Goal: Task Accomplishment & Management: Use online tool/utility

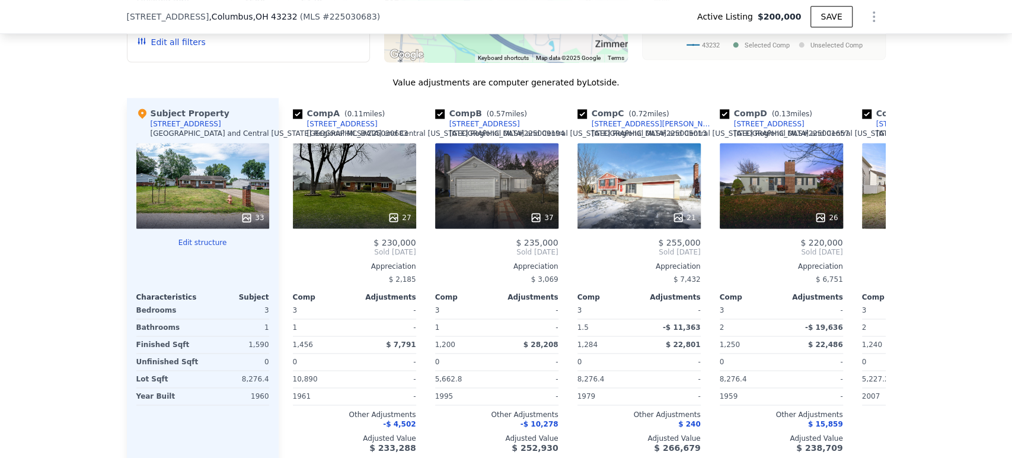
scroll to position [1181, 0]
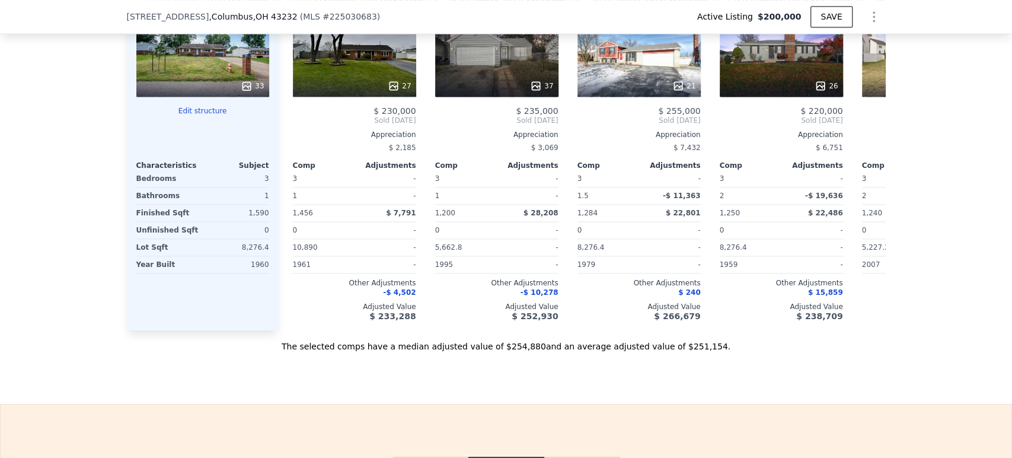
click at [194, 116] on button "Edit structure" at bounding box center [202, 110] width 133 height 9
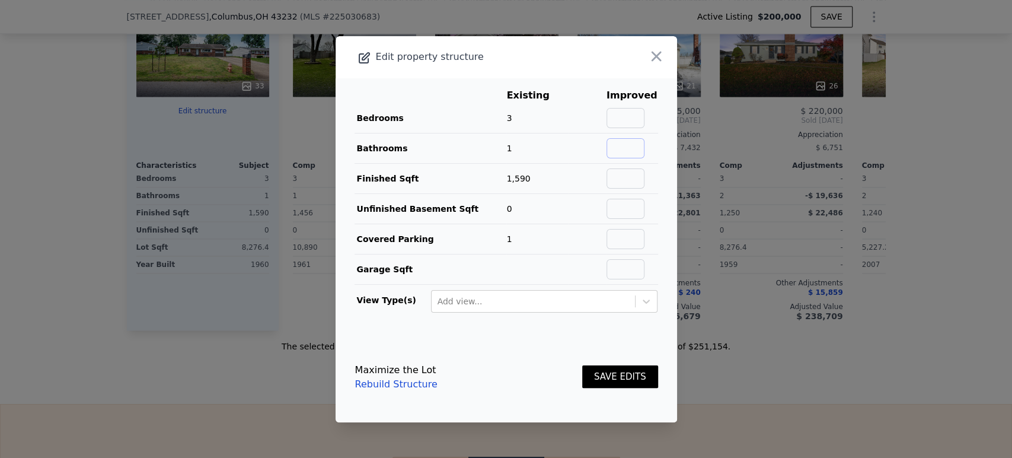
click at [628, 149] on input "text" at bounding box center [626, 148] width 38 height 20
type input "2"
click at [625, 118] on input "text" at bounding box center [626, 118] width 38 height 20
type input "4"
click at [518, 372] on div "Maximize the Lot Rebuild Structure SAVE EDITS" at bounding box center [506, 377] width 303 height 52
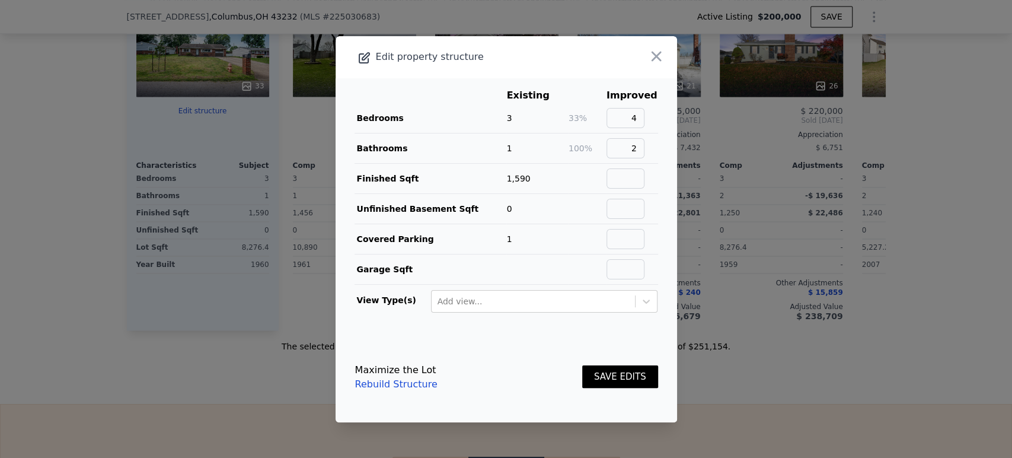
click at [592, 372] on button "SAVE EDITS" at bounding box center [620, 376] width 76 height 23
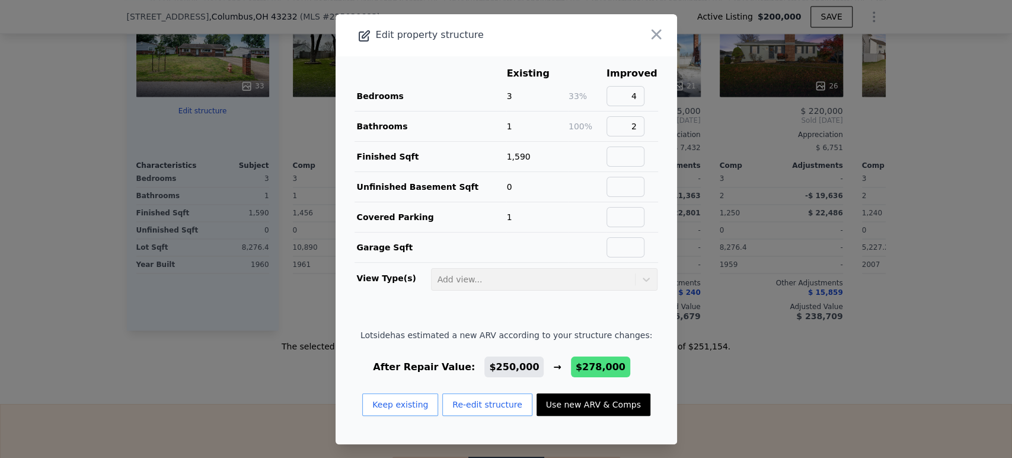
click at [578, 400] on button "Use new ARV & Comps" at bounding box center [594, 404] width 114 height 23
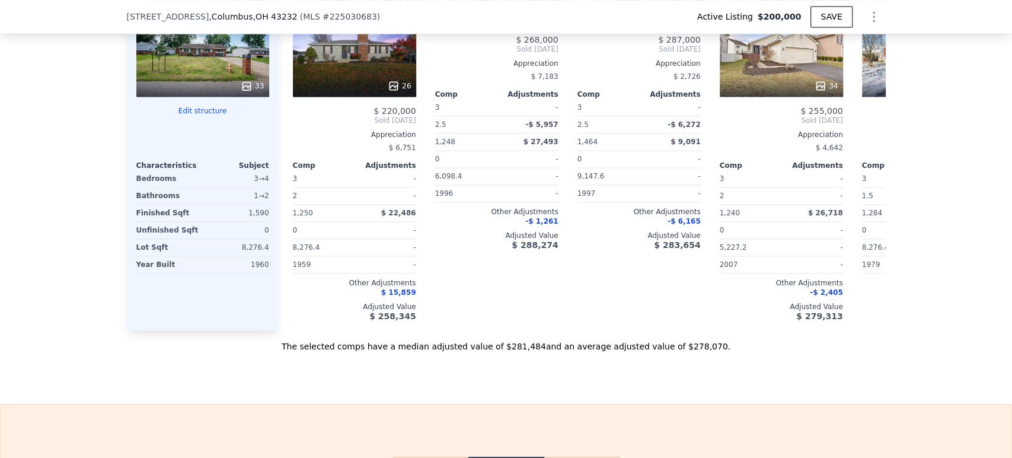
type input "1240"
type input "2189"
type input "20037.6"
checkbox input "true"
type input "$ 278,000"
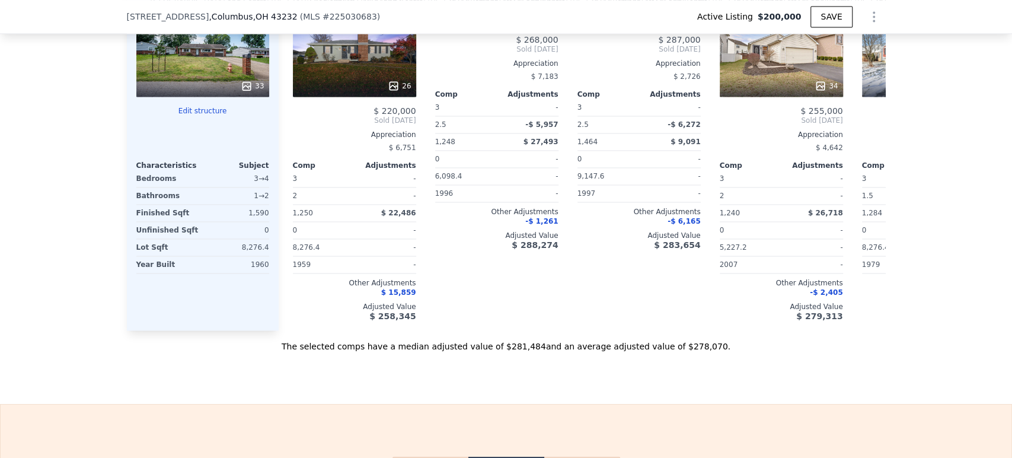
type input "$ 50,075"
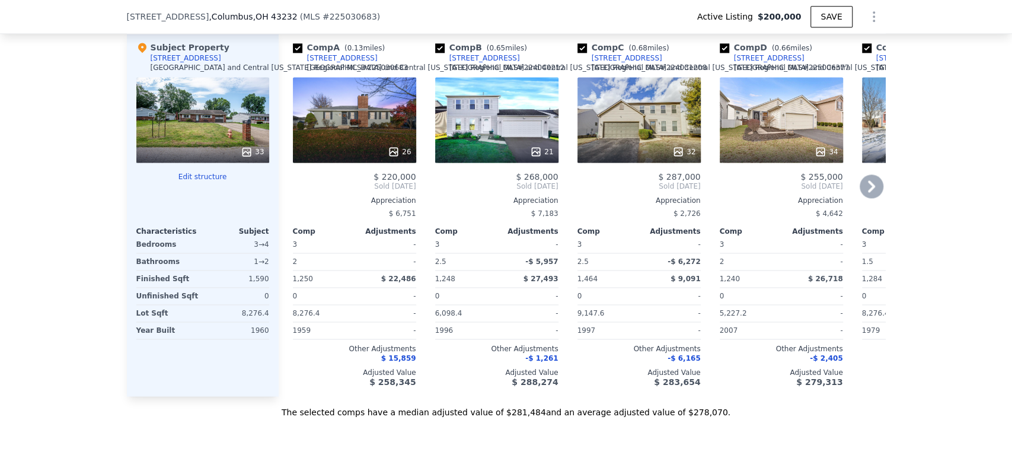
scroll to position [1050, 0]
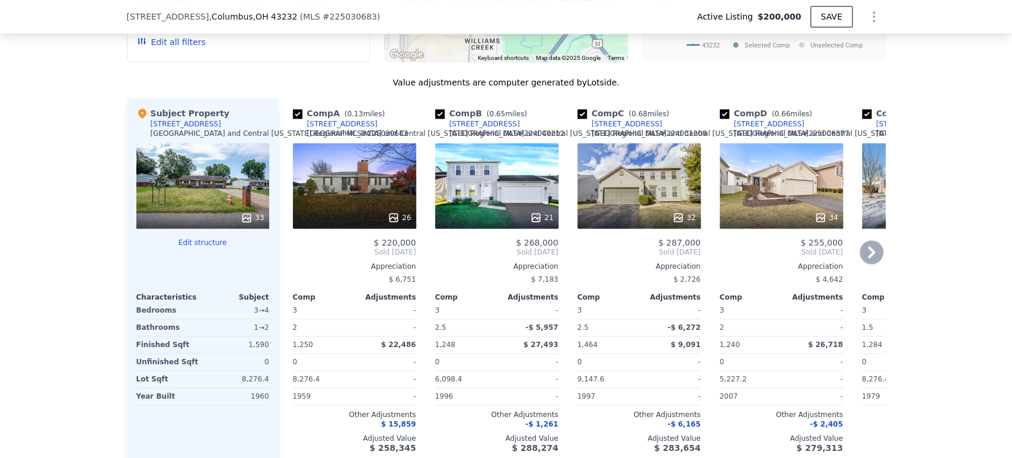
click at [868, 258] on icon at bounding box center [871, 252] width 7 height 12
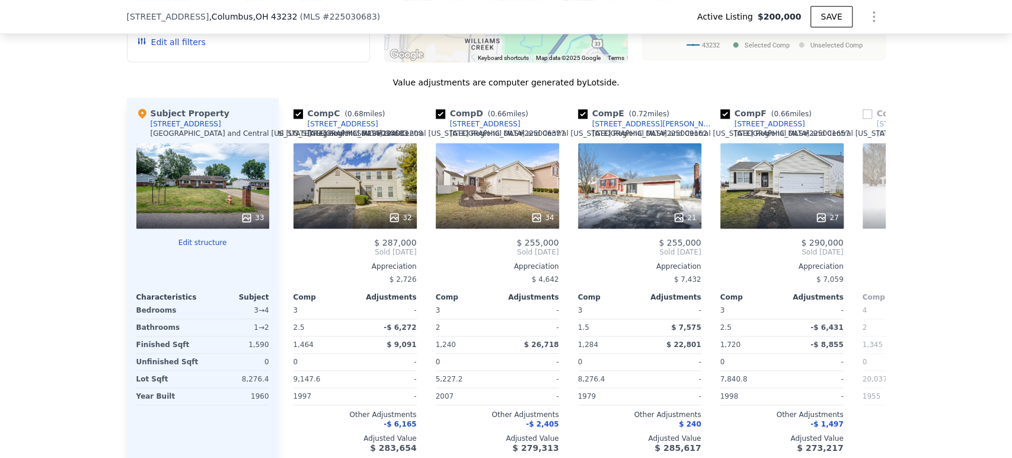
scroll to position [0, 285]
type input "1200"
type input "2148"
type input "18730.8"
checkbox input "false"
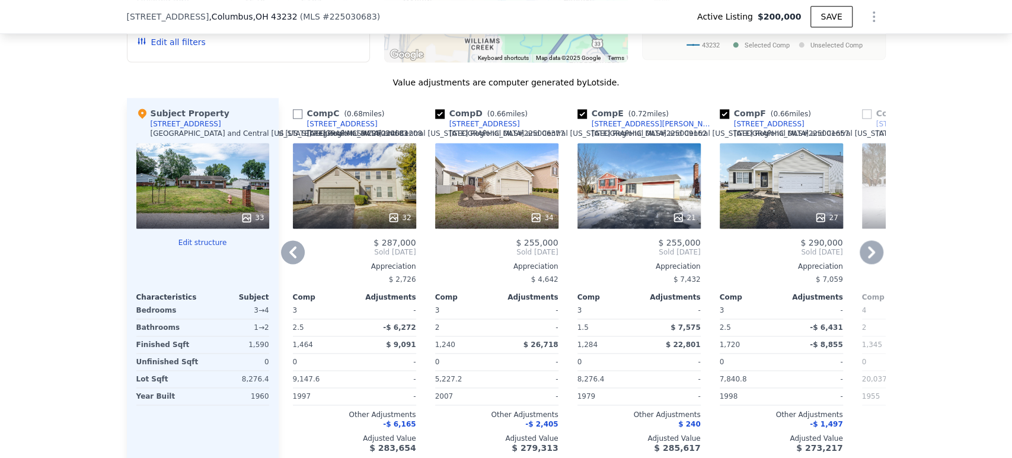
type input "$ 250,000"
type input "$ 23,634"
checkbox input "true"
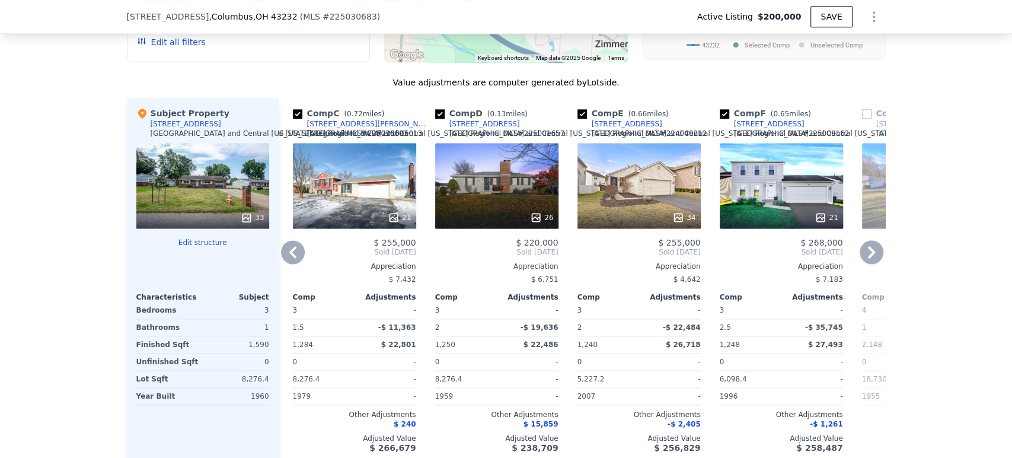
click at [868, 258] on icon at bounding box center [871, 252] width 7 height 12
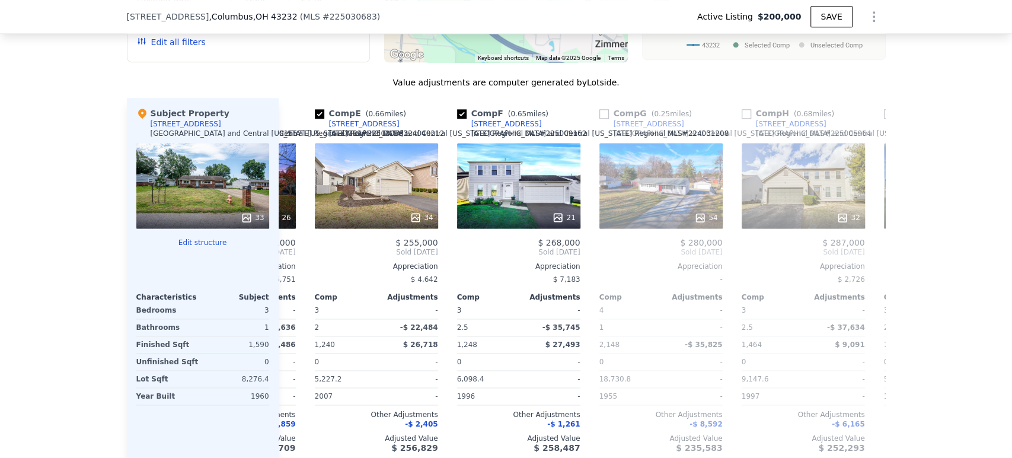
scroll to position [0, 569]
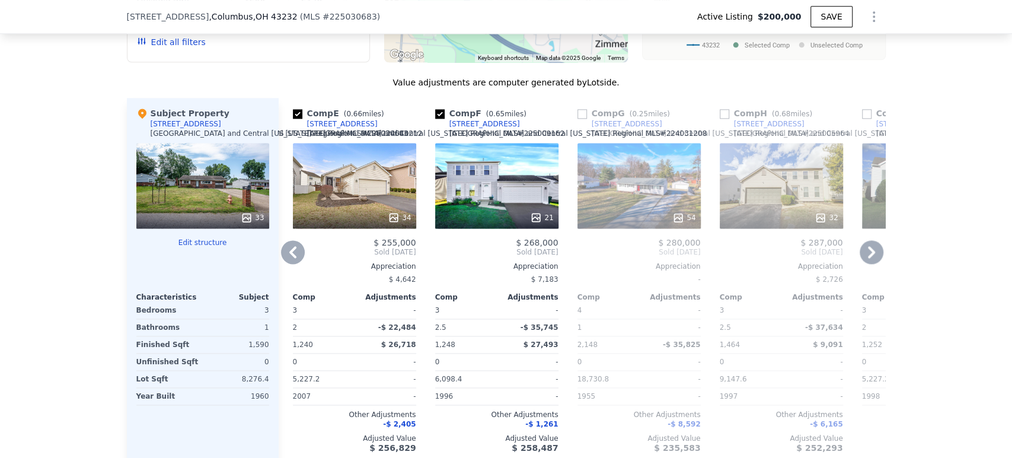
click at [868, 258] on icon at bounding box center [871, 252] width 7 height 12
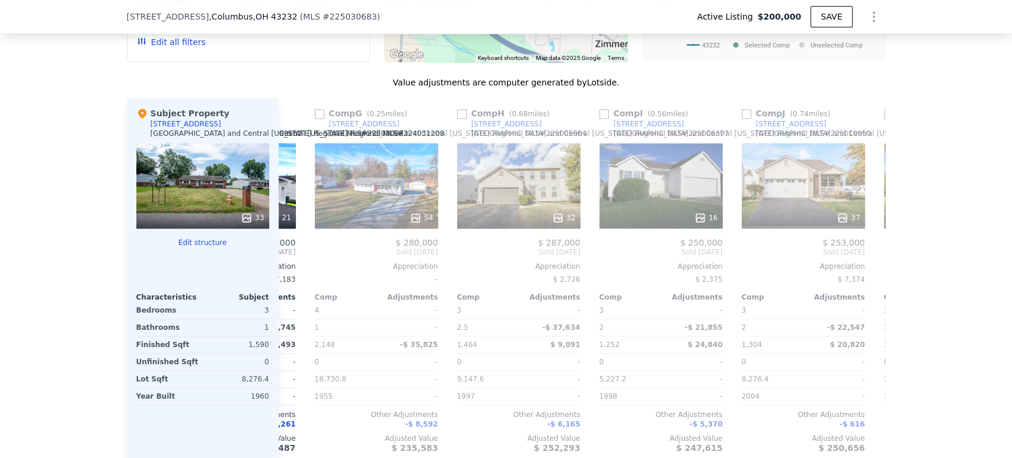
scroll to position [0, 854]
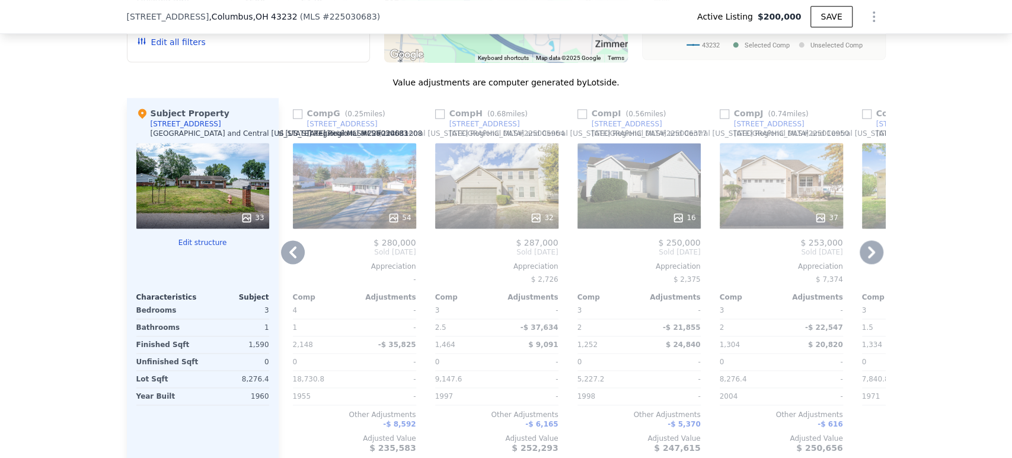
click at [868, 258] on icon at bounding box center [871, 252] width 7 height 12
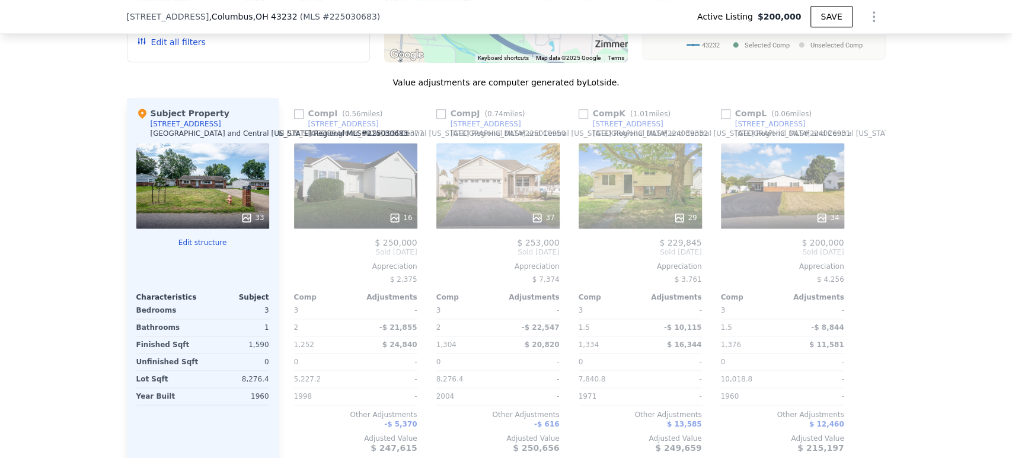
scroll to position [0, 1139]
click at [868, 258] on icon at bounding box center [871, 252] width 7 height 12
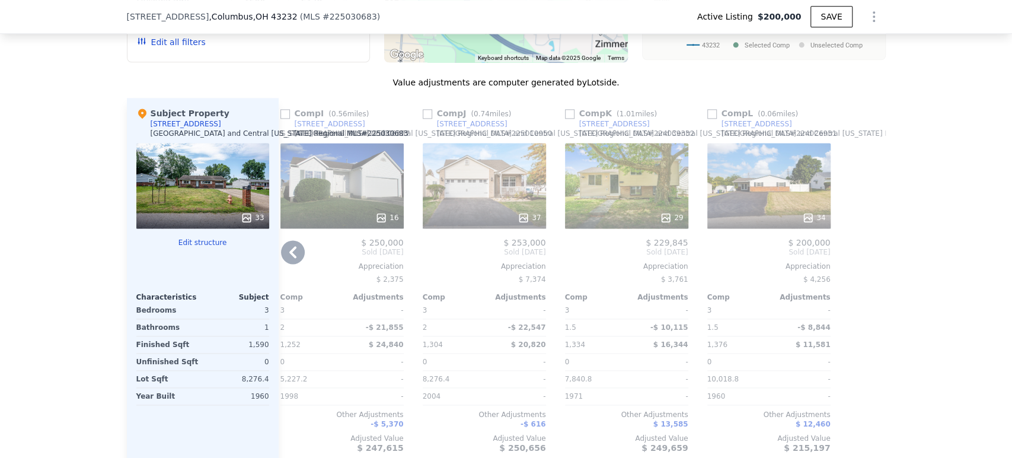
click at [289, 258] on icon at bounding box center [292, 252] width 7 height 12
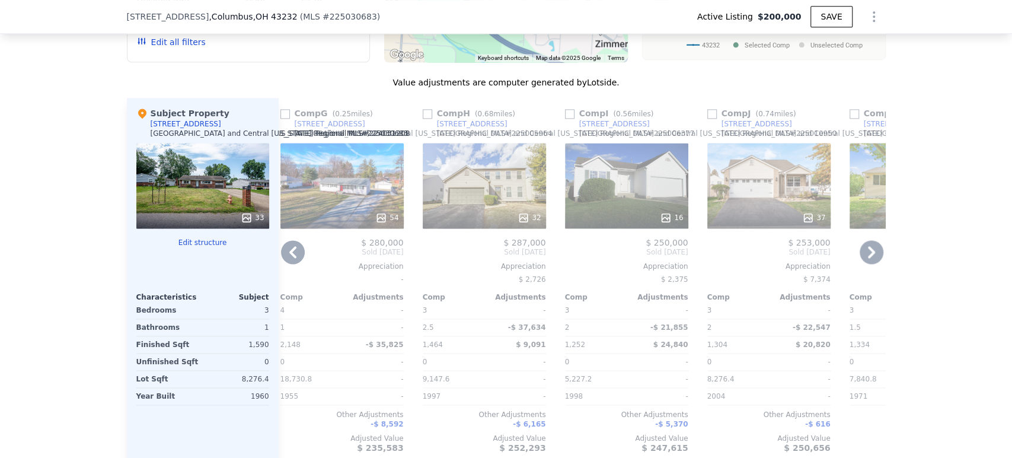
click at [289, 258] on icon at bounding box center [292, 252] width 7 height 12
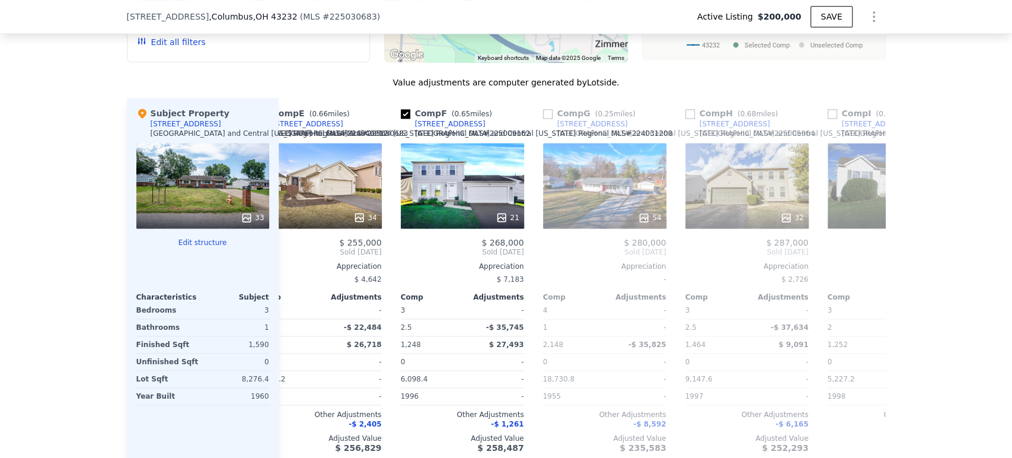
scroll to position [0, 582]
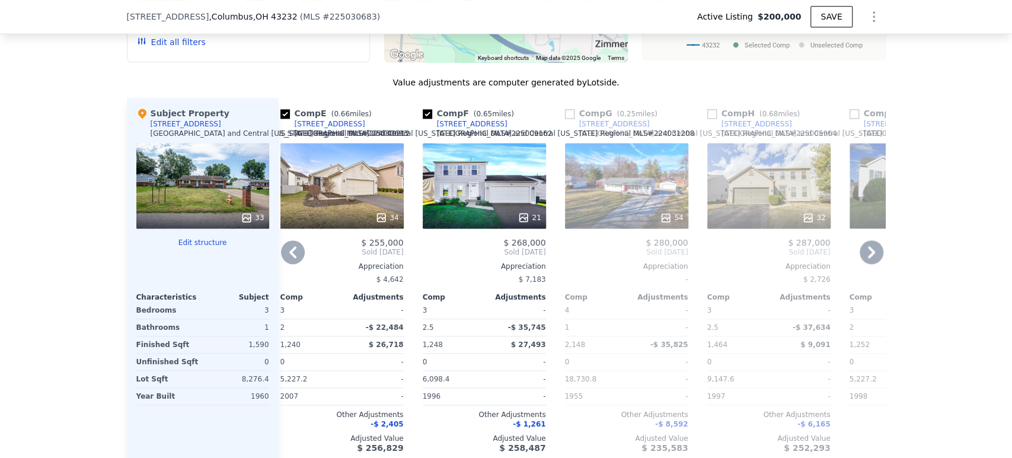
click at [289, 258] on icon at bounding box center [292, 252] width 7 height 12
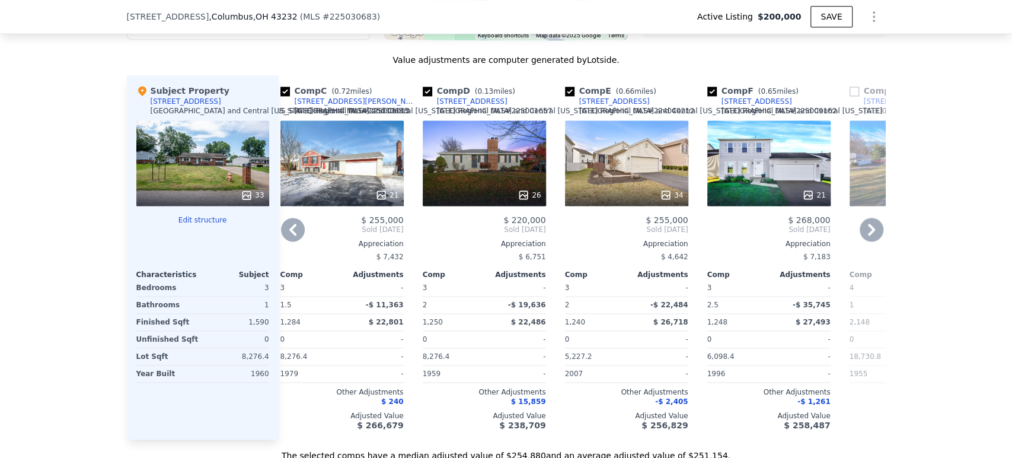
scroll to position [1050, 0]
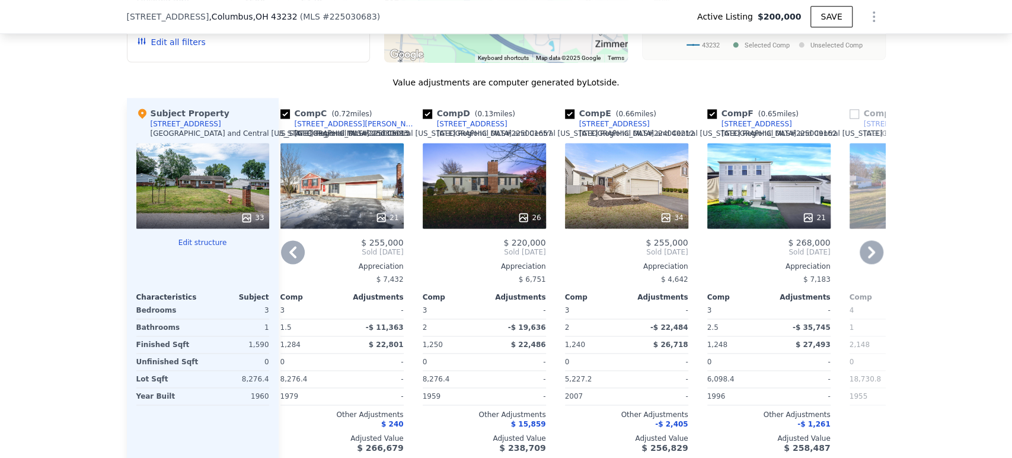
click at [195, 247] on button "Edit structure" at bounding box center [202, 242] width 133 height 9
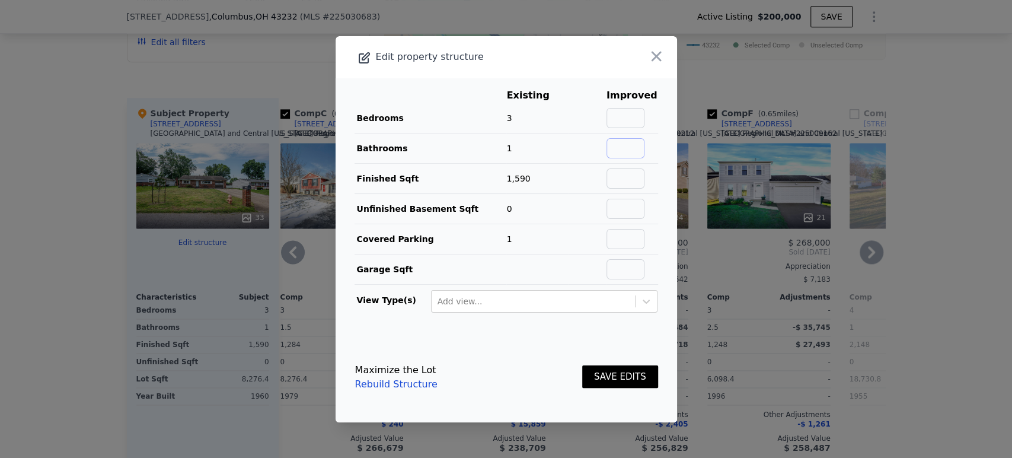
click at [621, 152] on input "text" at bounding box center [626, 148] width 38 height 20
type input "2"
click at [627, 117] on input "text" at bounding box center [626, 118] width 38 height 20
type input "4"
click at [617, 372] on button "SAVE EDITS" at bounding box center [620, 376] width 76 height 23
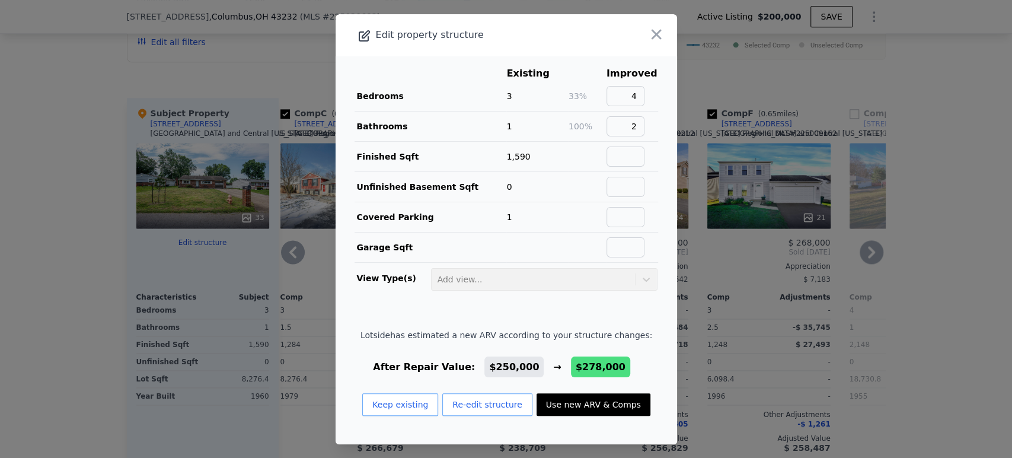
click at [583, 408] on button "Use new ARV & Comps" at bounding box center [594, 404] width 114 height 23
type input "1240"
type input "2189"
type input "20037.6"
type input "$ 278,000"
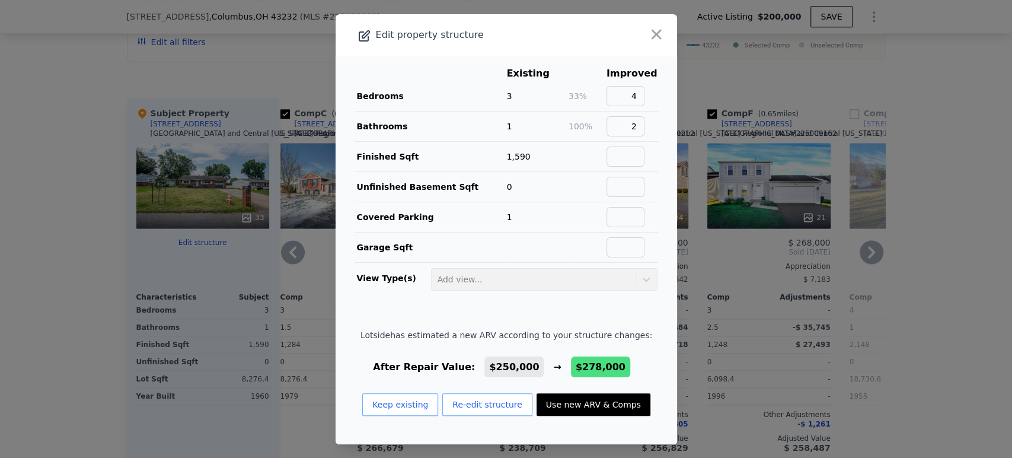
type input "$ 50,075"
checkbox input "false"
checkbox input "true"
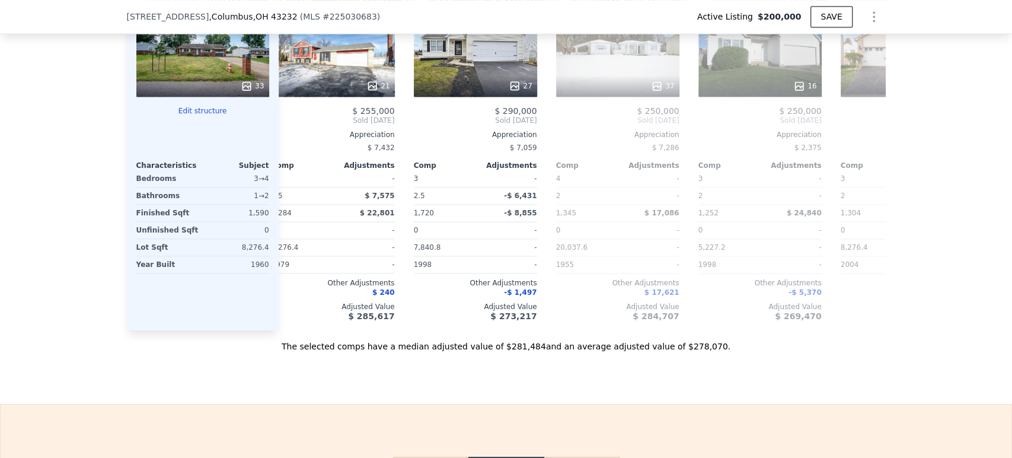
scroll to position [0, 1150]
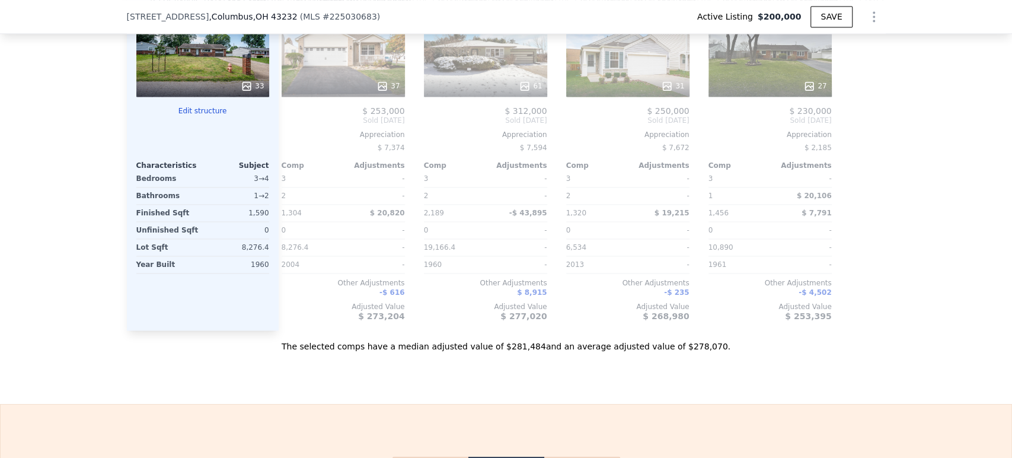
click at [595, 404] on div "Sale Comps Rental Comps We found 12 sales that match your search Listings provi…" at bounding box center [506, 8] width 1012 height 792
click at [465, 97] on div at bounding box center [485, 85] width 123 height 21
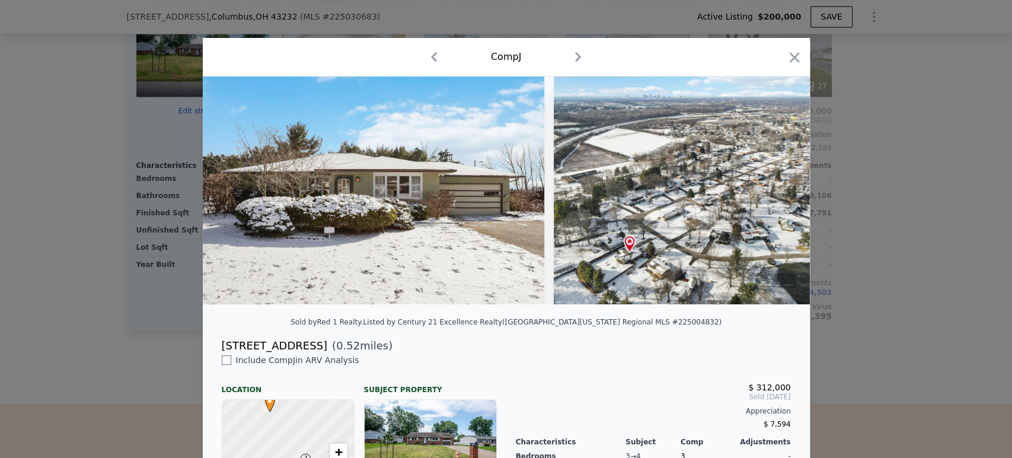
drag, startPoint x: 373, startPoint y: 56, endPoint x: 361, endPoint y: -11, distance: 67.5
click at [361, 0] on html "Search an address or region Solutions Company Open main menu Log In Free Accoun…" at bounding box center [506, 229] width 1012 height 458
click at [780, 60] on div "Comp J" at bounding box center [506, 56] width 588 height 19
click at [791, 58] on icon "button" at bounding box center [794, 57] width 17 height 17
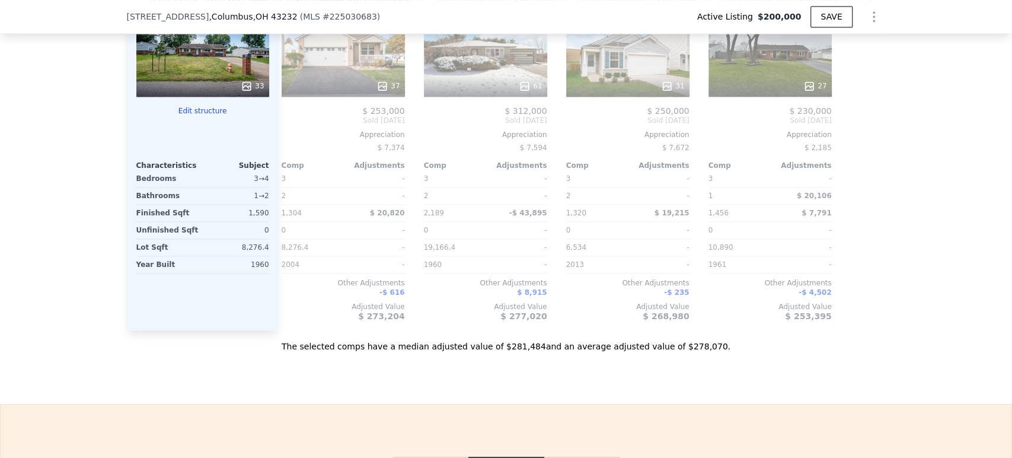
drag, startPoint x: 84, startPoint y: 161, endPoint x: 70, endPoint y: 227, distance: 67.3
click at [85, 161] on div "We found 12 sales that match your search Listings provided by Columbus and Cent…" at bounding box center [506, 20] width 1012 height 663
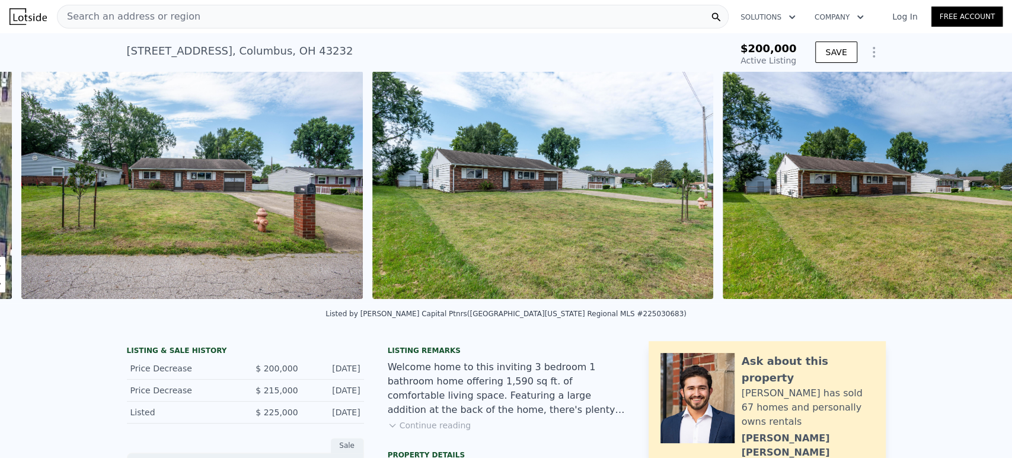
scroll to position [0, 543]
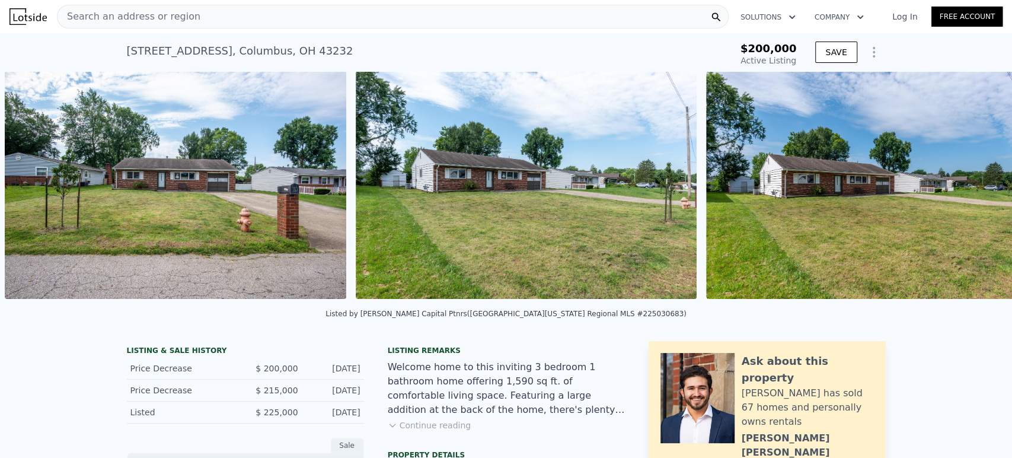
click at [232, 187] on img at bounding box center [175, 185] width 341 height 228
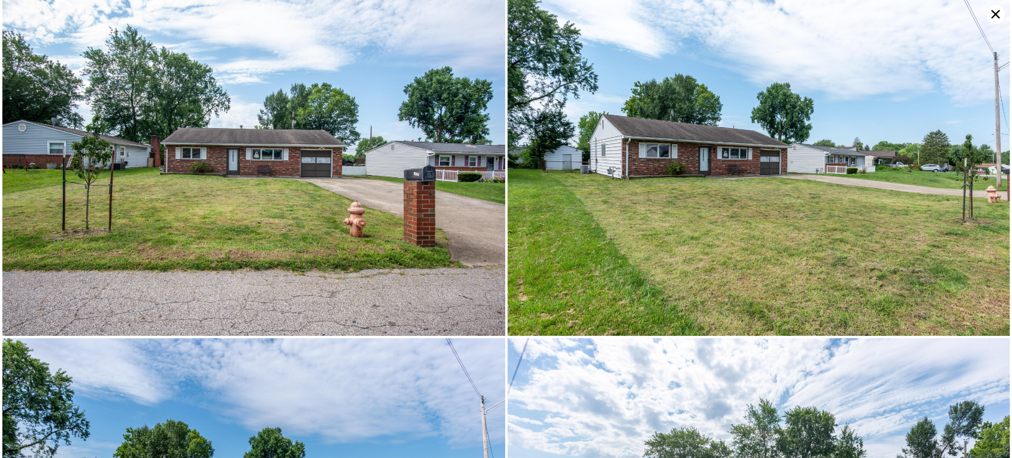
click at [283, 222] on img at bounding box center [253, 168] width 503 height 336
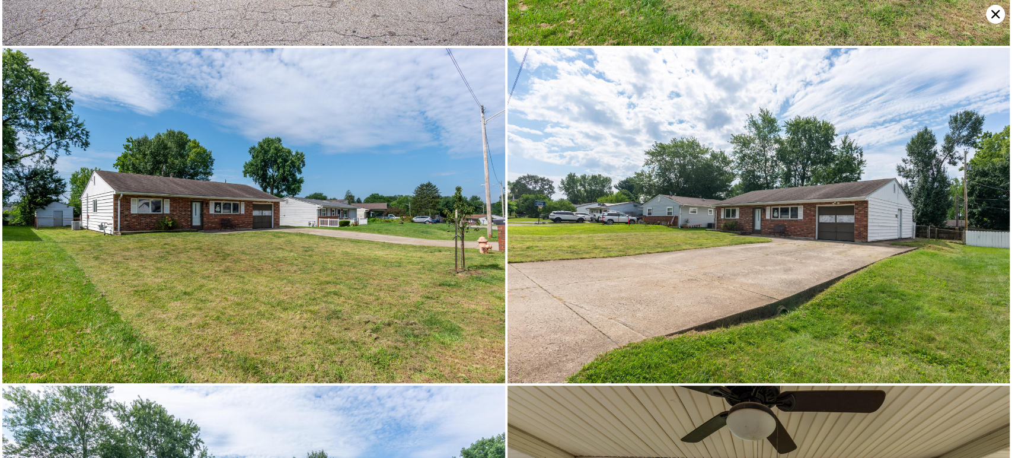
scroll to position [334, 0]
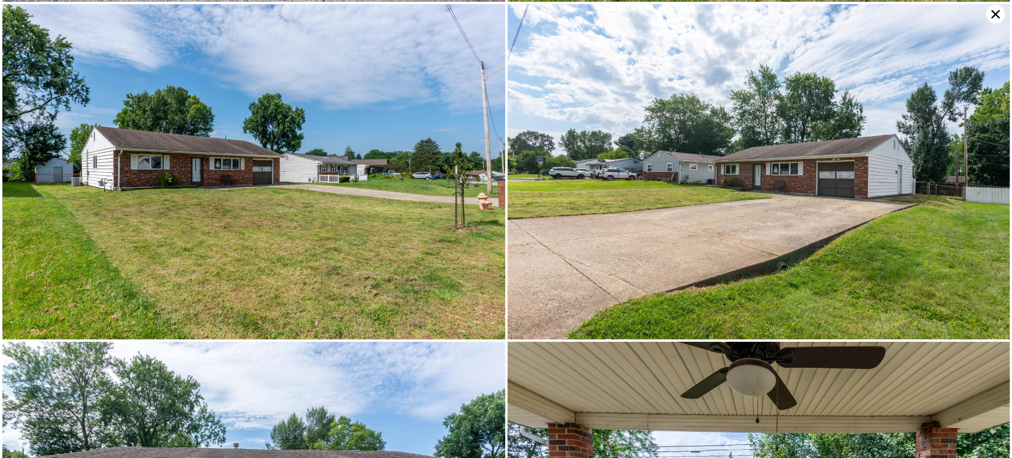
click at [260, 229] on img at bounding box center [253, 172] width 503 height 336
click at [261, 230] on img at bounding box center [253, 172] width 503 height 336
click at [260, 229] on img at bounding box center [253, 172] width 503 height 336
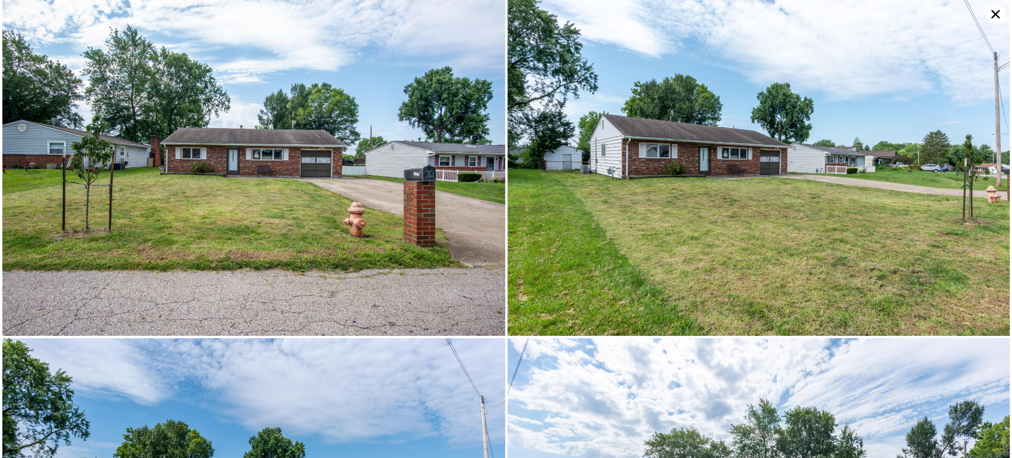
scroll to position [0, 0]
click at [996, 14] on icon at bounding box center [996, 14] width 8 height 8
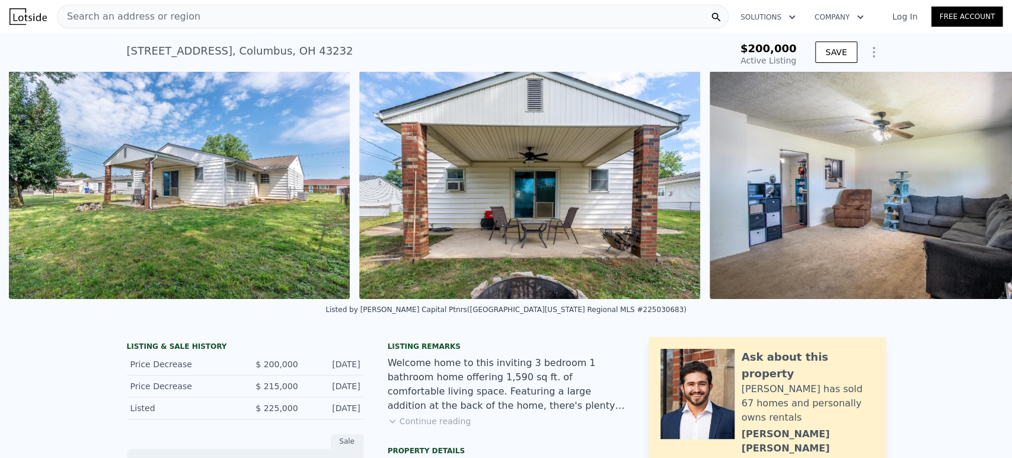
scroll to position [0, 3348]
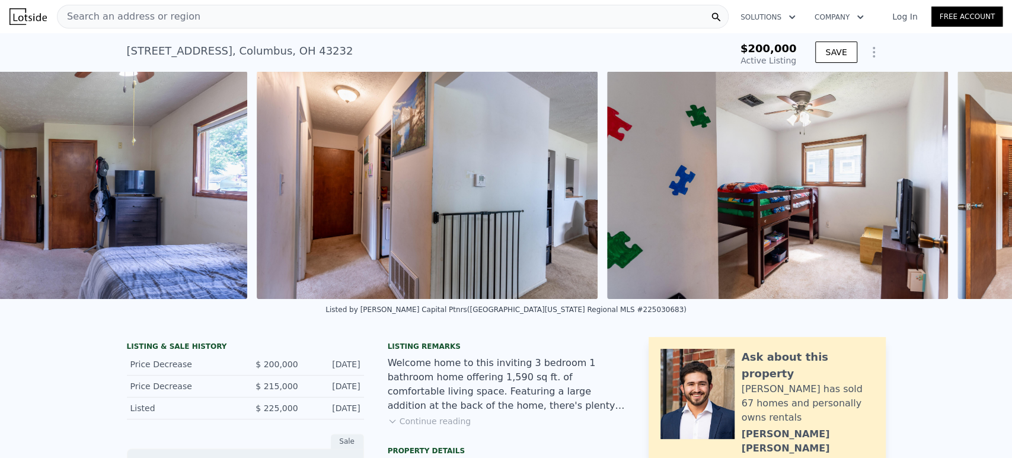
type input "1200"
type input "2148"
type input "18730.8"
type input "$ 250,000"
type input "$ 23,634"
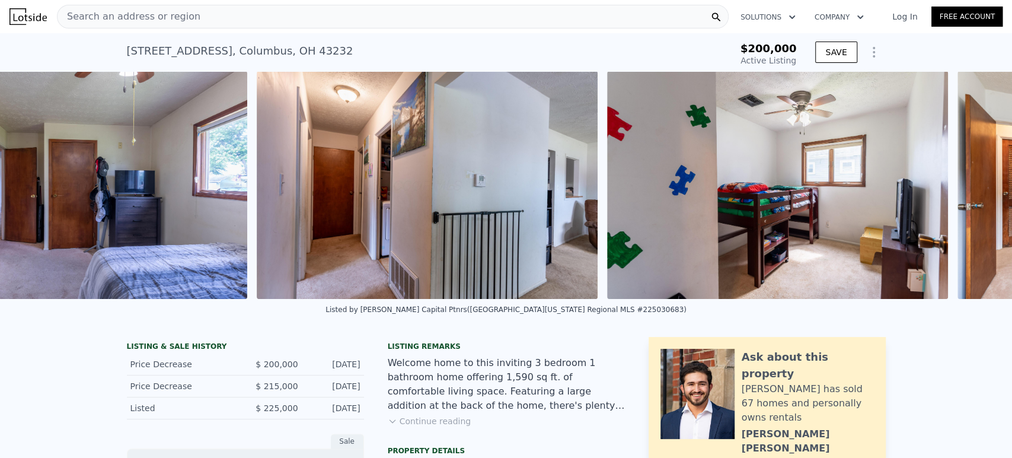
checkbox input "false"
checkbox input "true"
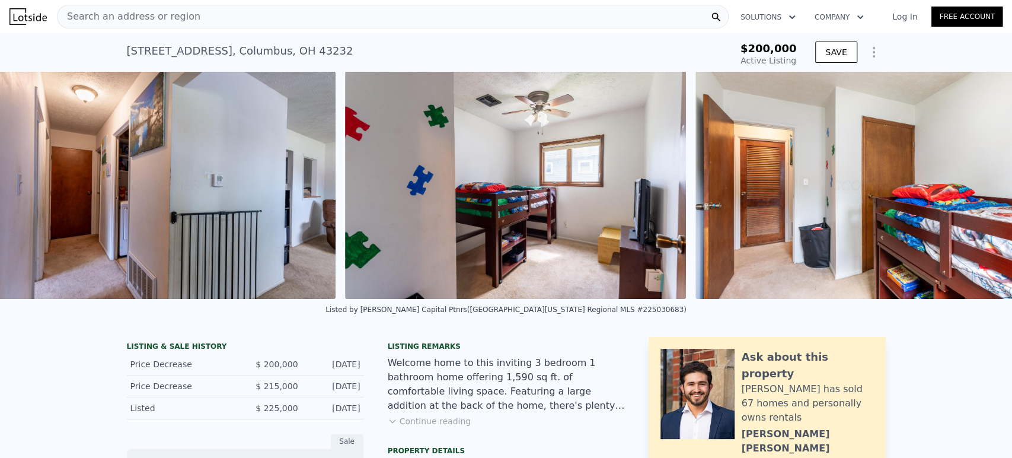
scroll to position [0, 5803]
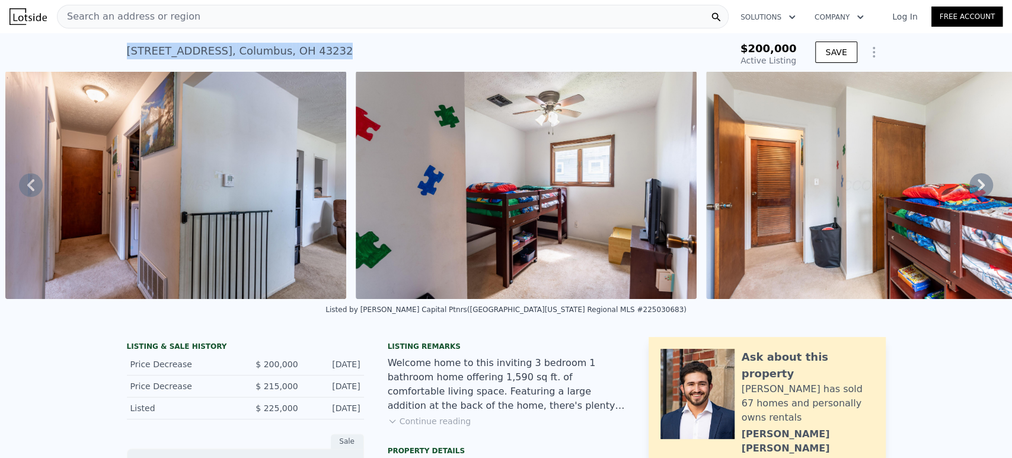
drag, startPoint x: 123, startPoint y: 52, endPoint x: 327, endPoint y: 44, distance: 203.6
click at [327, 44] on div "[STREET_ADDRESS] Active at $200k" at bounding box center [407, 54] width 560 height 33
copy div "[STREET_ADDRESS]"
